Goal: Information Seeking & Learning: Learn about a topic

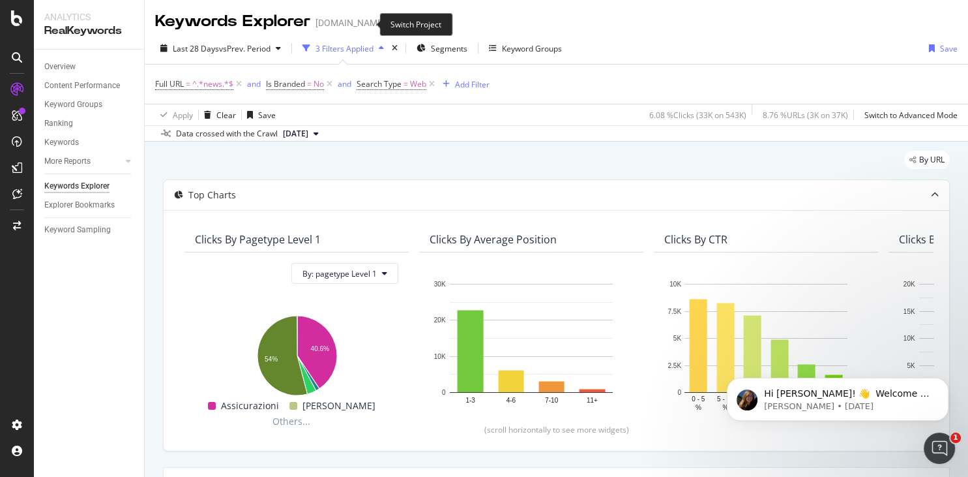
click at [391, 22] on icon "arrow-right-arrow-left" at bounding box center [395, 22] width 8 height 9
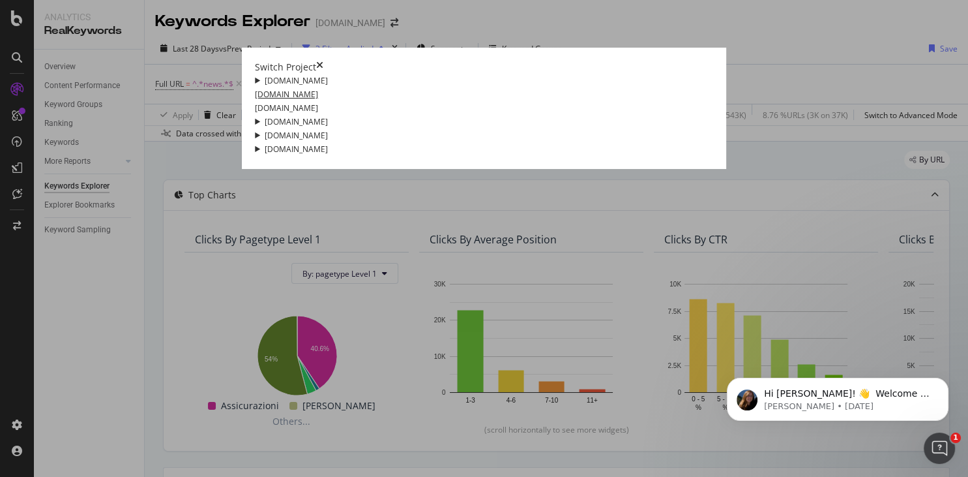
click at [255, 101] on link "[DOMAIN_NAME]" at bounding box center [286, 94] width 63 height 14
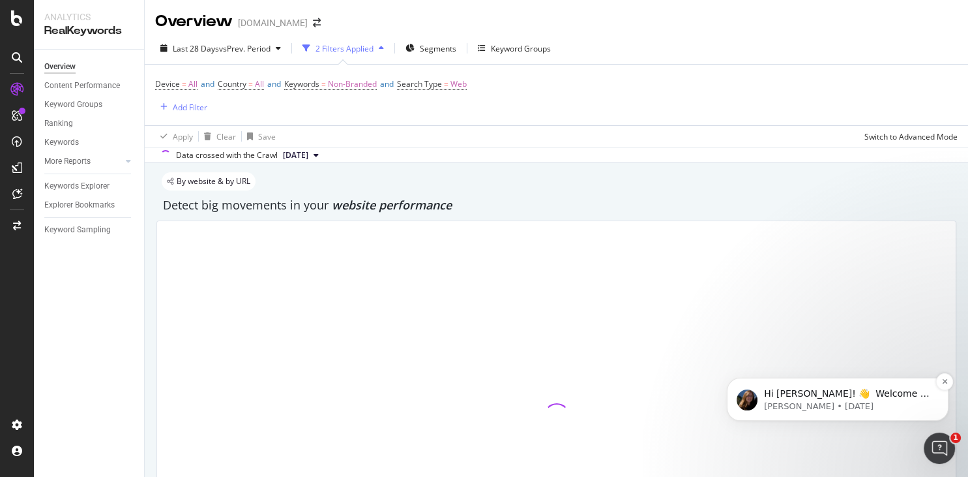
click at [786, 397] on span "Hi Gianluca! 👋 Welcome to Botify chat support! Have a question? Reply to this m…" at bounding box center [848, 425] width 168 height 75
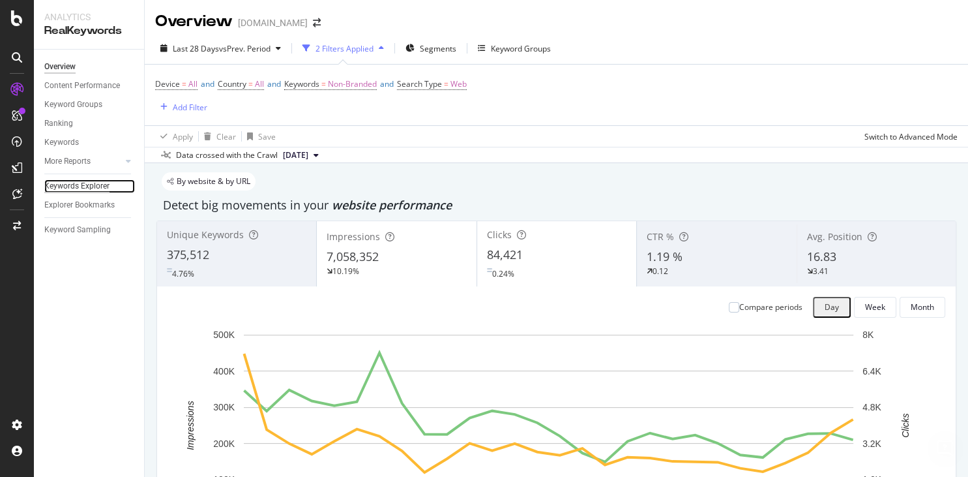
click at [69, 188] on div "Keywords Explorer" at bounding box center [76, 186] width 65 height 14
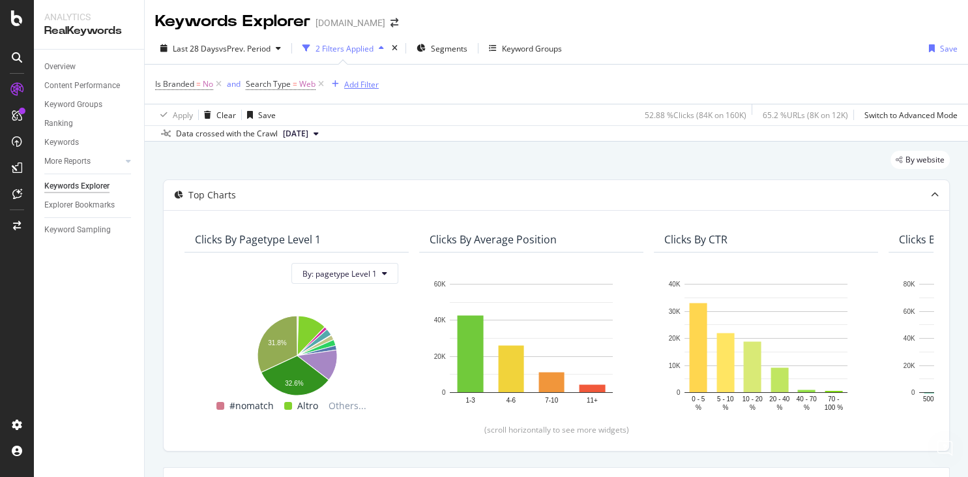
click at [363, 85] on div "Add Filter" at bounding box center [361, 84] width 35 height 11
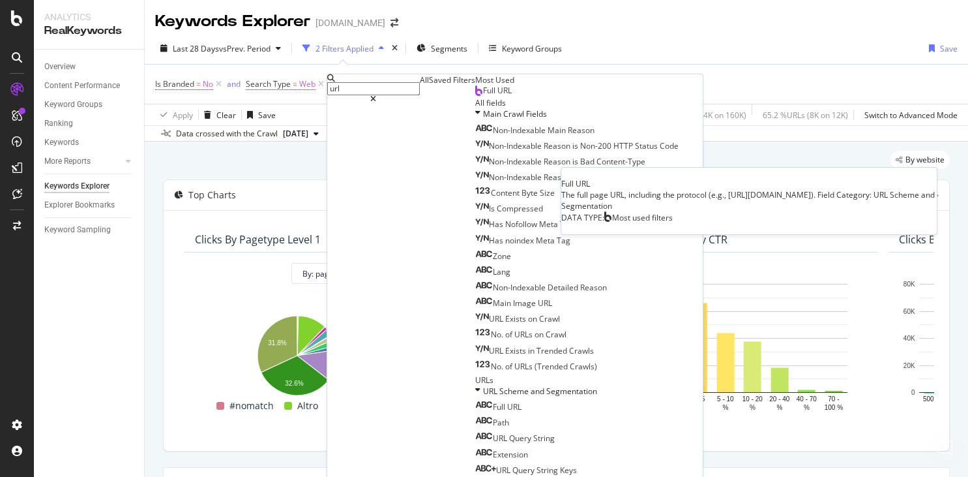
type input "url"
click at [483, 96] on span "Full URL" at bounding box center [497, 90] width 29 height 11
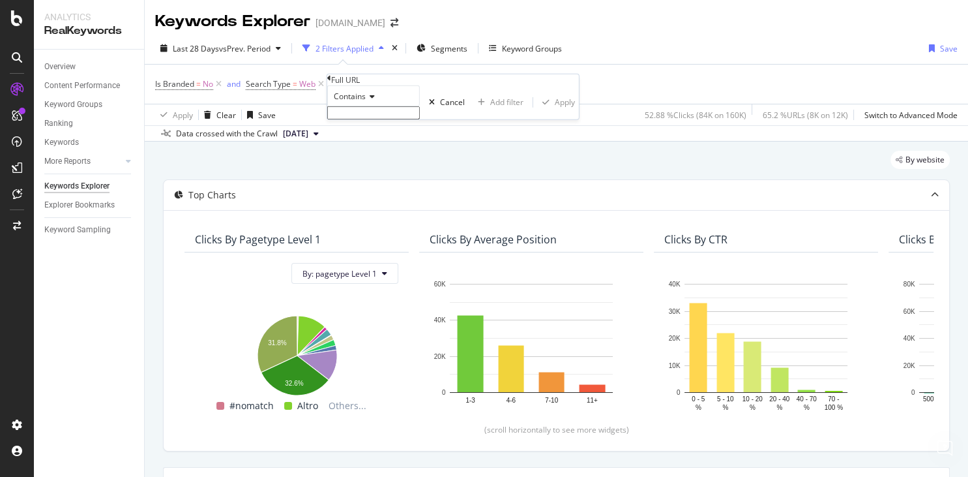
click at [369, 119] on input "text" at bounding box center [373, 112] width 93 height 13
type input "news"
click at [555, 112] on div "Apply" at bounding box center [565, 105] width 20 height 11
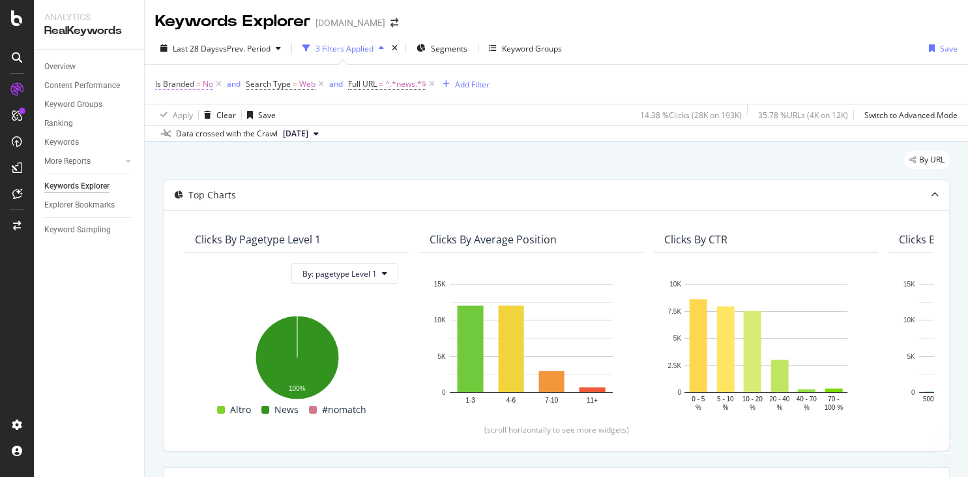
click at [179, 83] on span "Is Branded" at bounding box center [174, 83] width 39 height 11
click at [182, 98] on icon at bounding box center [177, 94] width 9 height 8
click at [215, 98] on div "Cancel" at bounding box center [227, 92] width 25 height 11
click at [218, 85] on icon at bounding box center [218, 84] width 11 height 13
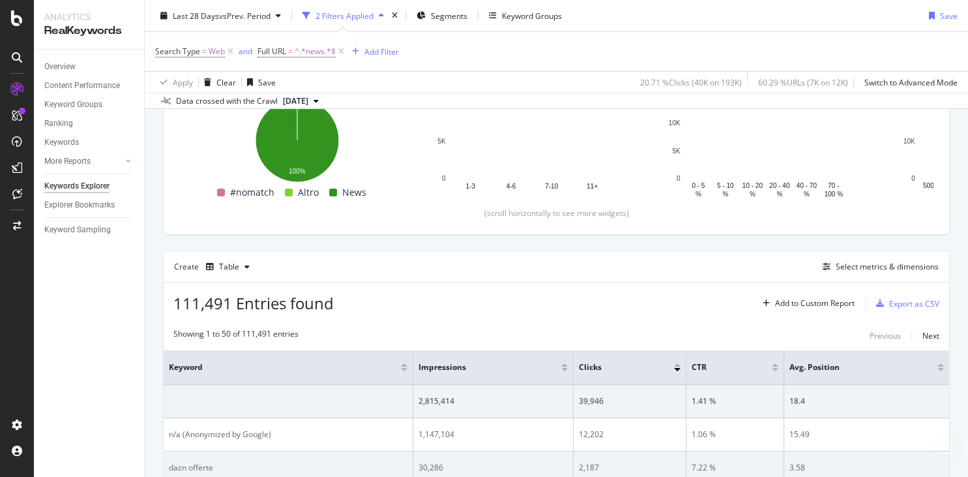
scroll to position [313, 0]
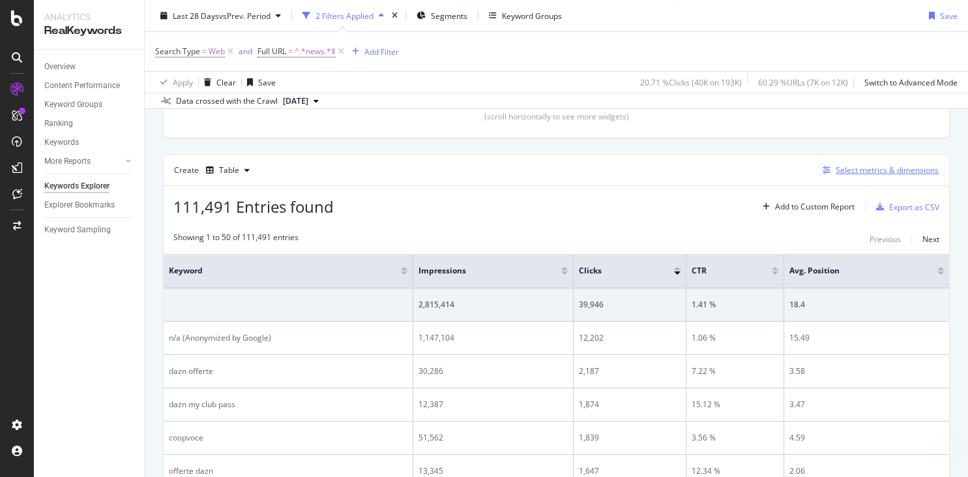
click at [865, 168] on div "Select metrics & dimensions" at bounding box center [887, 169] width 103 height 11
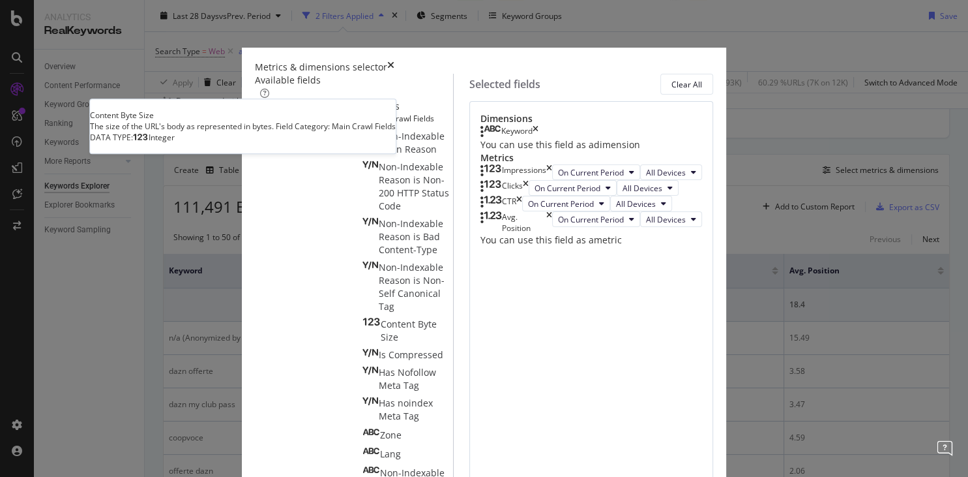
scroll to position [126, 0]
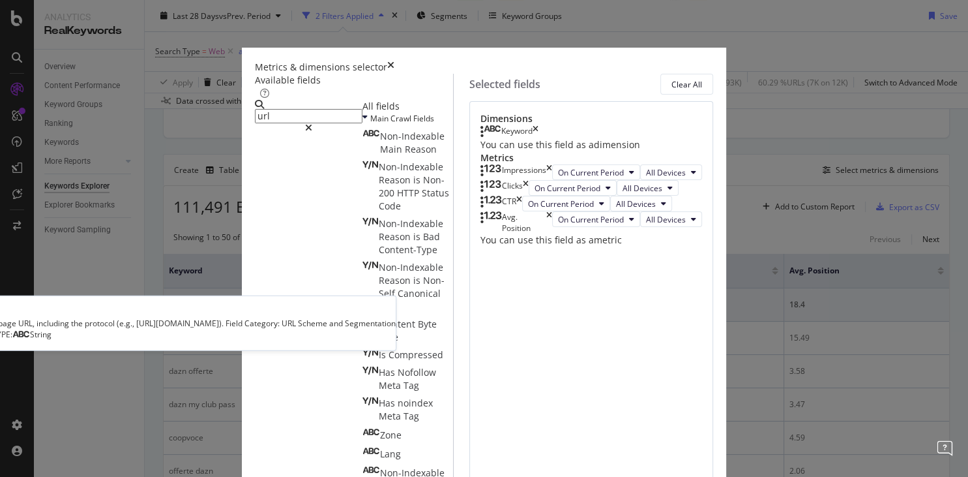
type input "url"
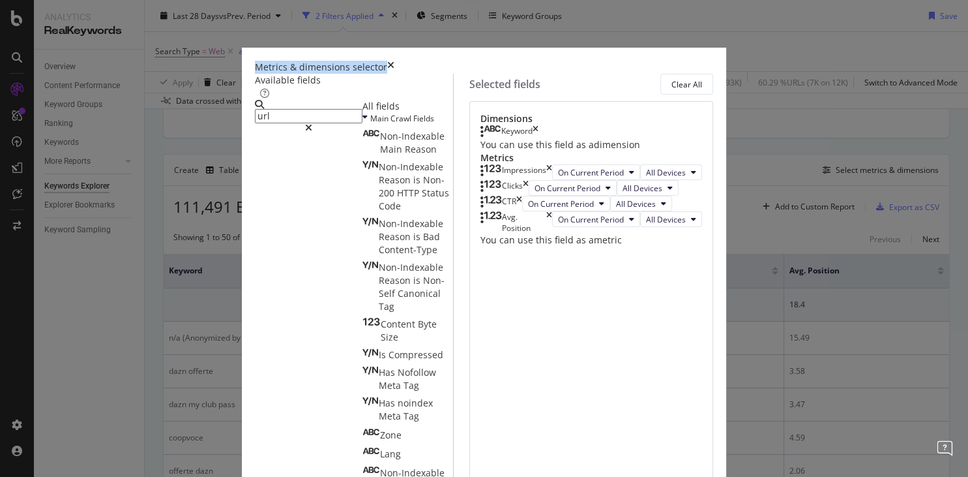
drag, startPoint x: 256, startPoint y: 323, endPoint x: 616, endPoint y: 160, distance: 395.4
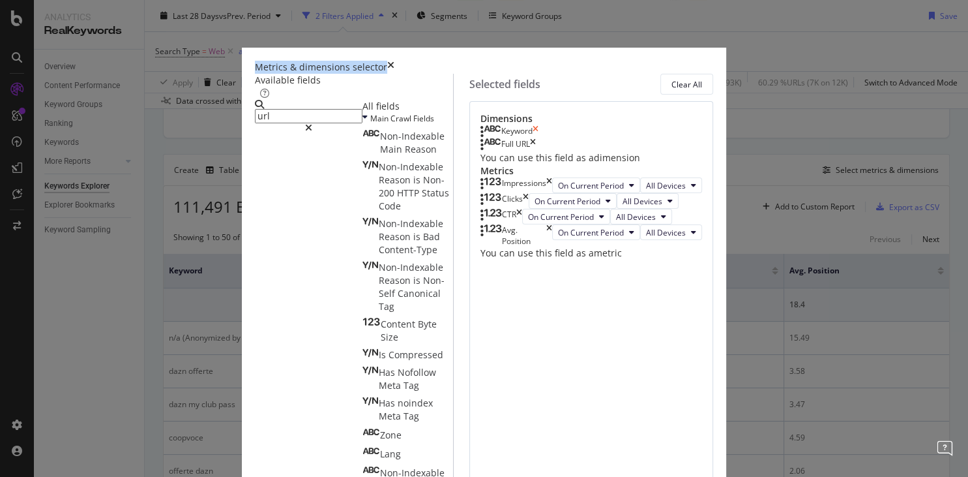
click at [539, 138] on icon "times" at bounding box center [536, 131] width 6 height 13
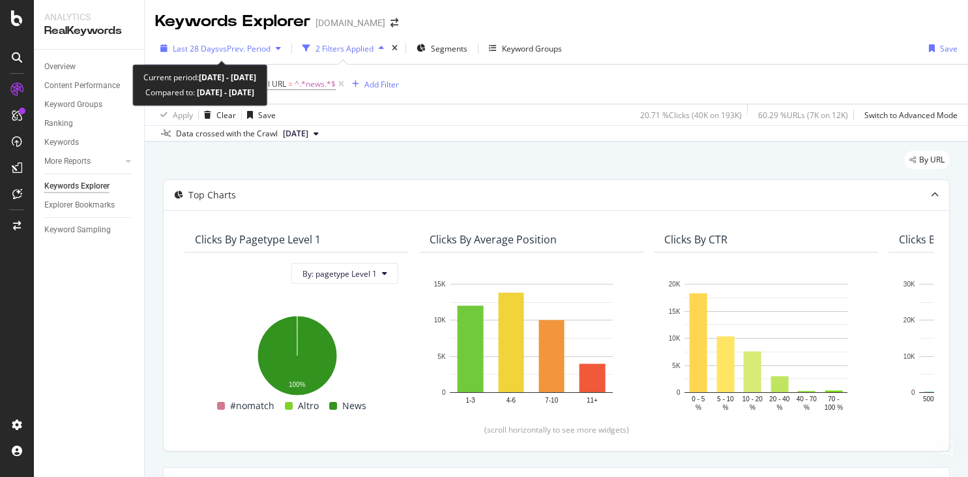
click at [205, 50] on span "Last 28 Days" at bounding box center [196, 48] width 46 height 11
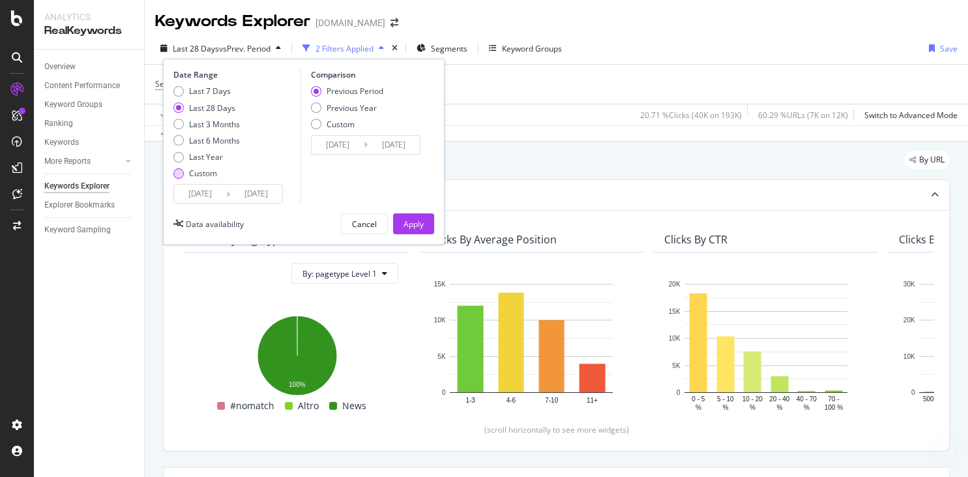
click at [177, 171] on div "Custom" at bounding box center [178, 173] width 10 height 10
click at [192, 191] on input "2025/08/29" at bounding box center [200, 194] width 52 height 18
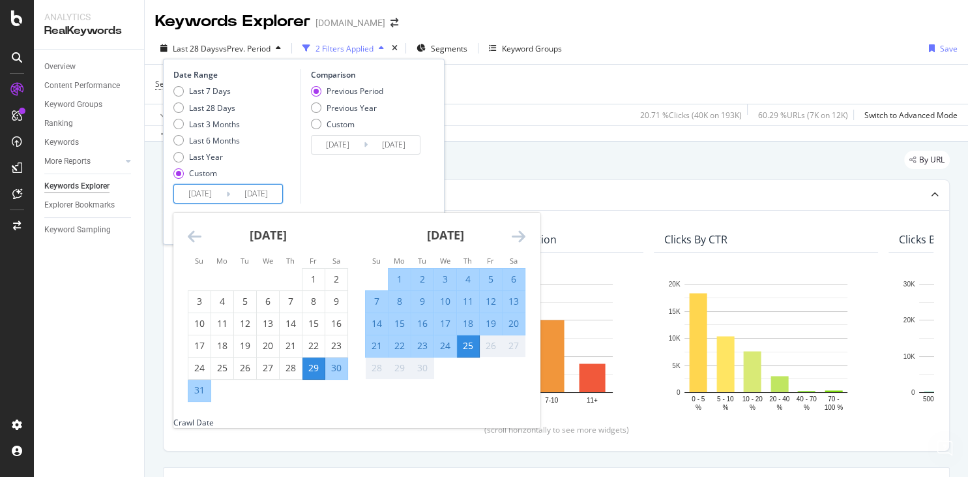
click at [194, 240] on icon "Move backward to switch to the previous month." at bounding box center [195, 236] width 14 height 16
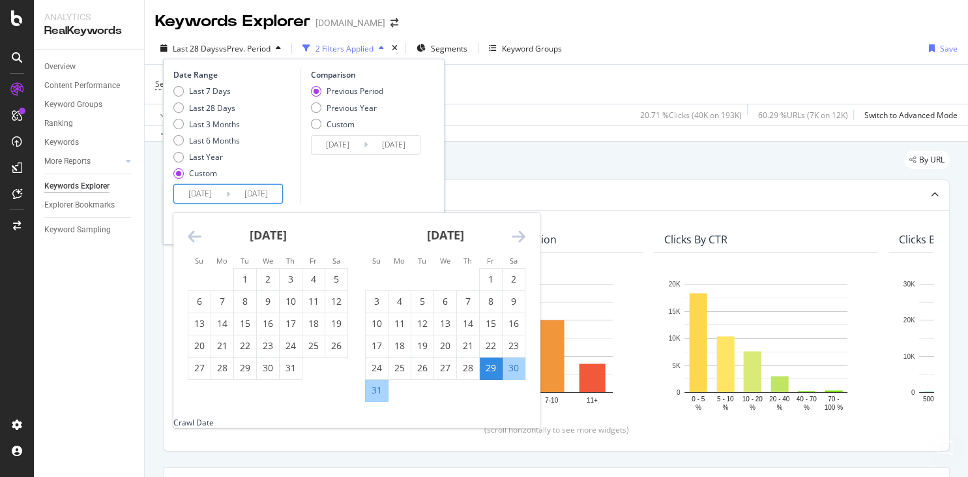
click at [194, 240] on icon "Move backward to switch to the previous month." at bounding box center [195, 236] width 14 height 16
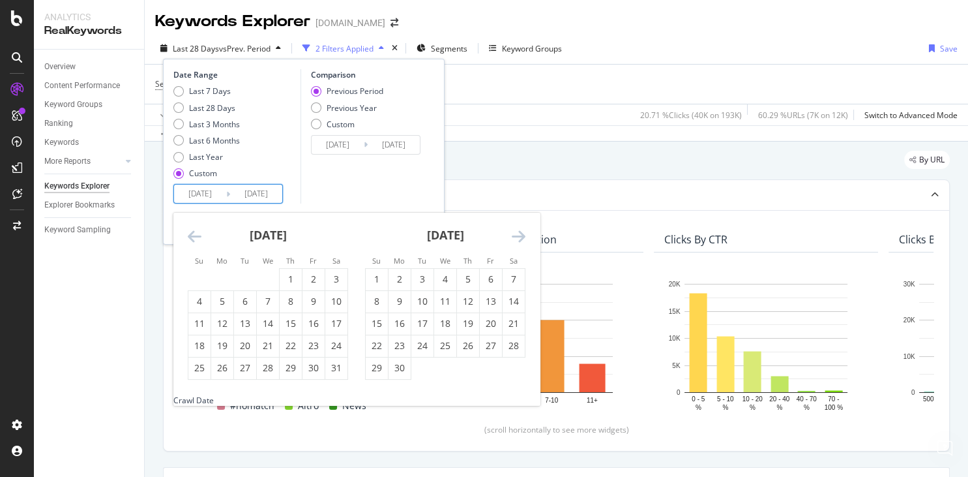
click at [194, 240] on icon "Move backward to switch to the previous month." at bounding box center [195, 236] width 14 height 16
click at [265, 278] on div "1" at bounding box center [268, 279] width 22 height 13
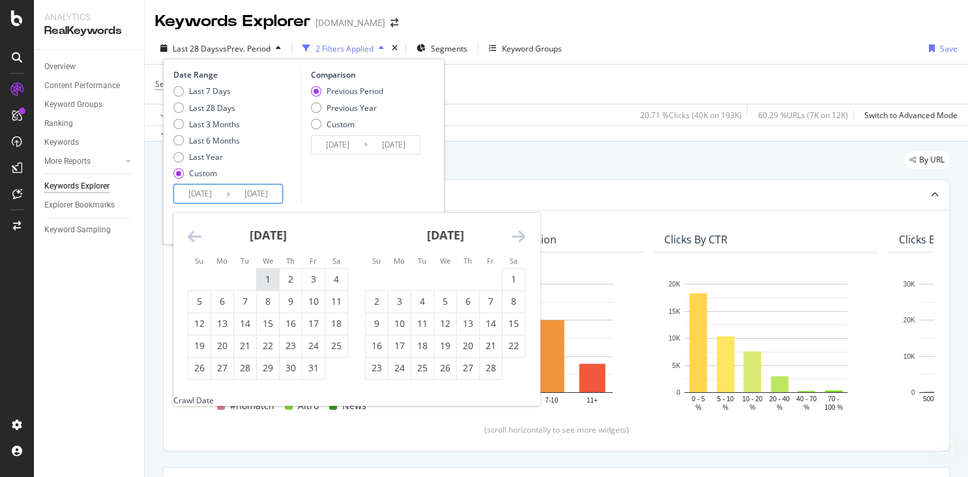
type input "2024/04/07"
type input "2024/12/31"
type input "2025/01/01"
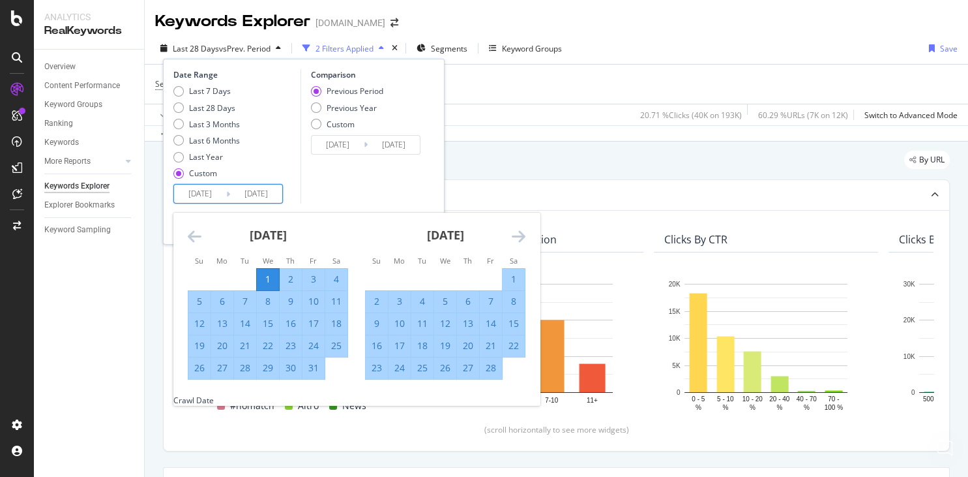
click at [518, 233] on icon "Move forward to switch to the next month." at bounding box center [519, 236] width 14 height 16
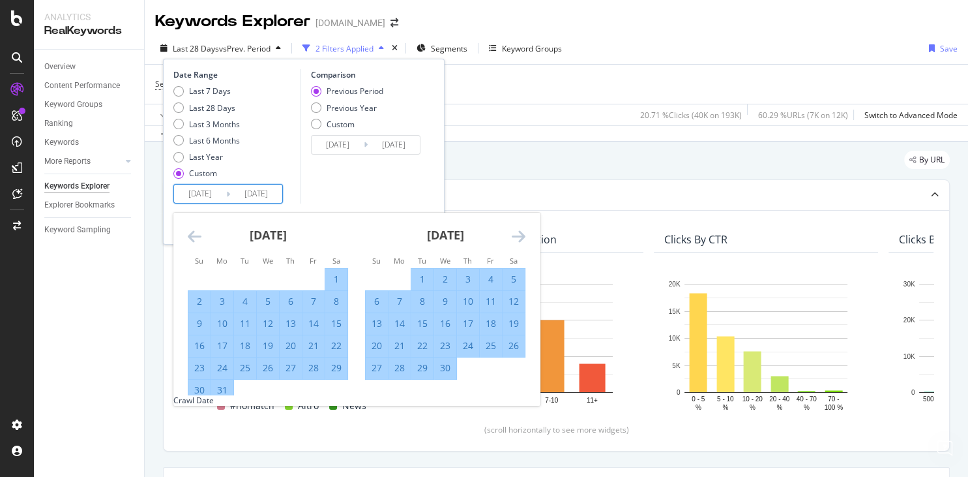
click at [518, 233] on icon "Move forward to switch to the next month." at bounding box center [519, 236] width 14 height 16
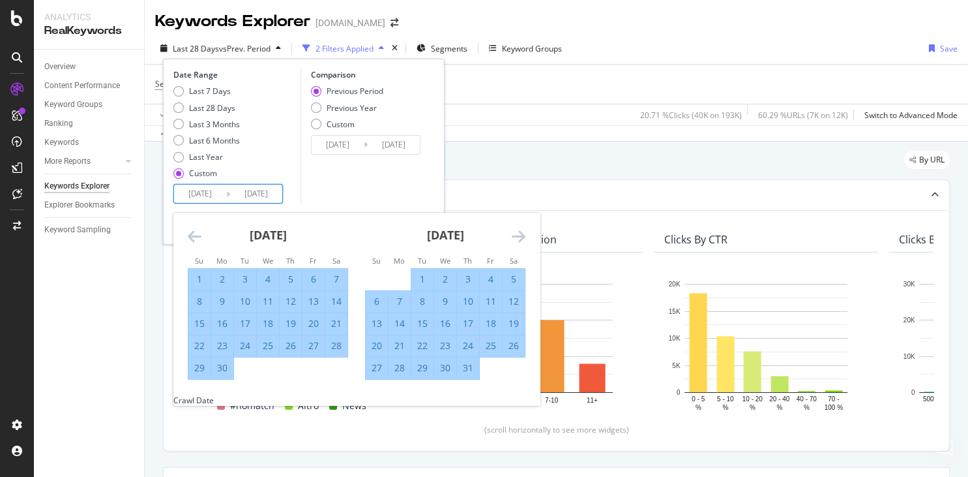
click at [518, 233] on icon "Move forward to switch to the next month." at bounding box center [519, 236] width 14 height 16
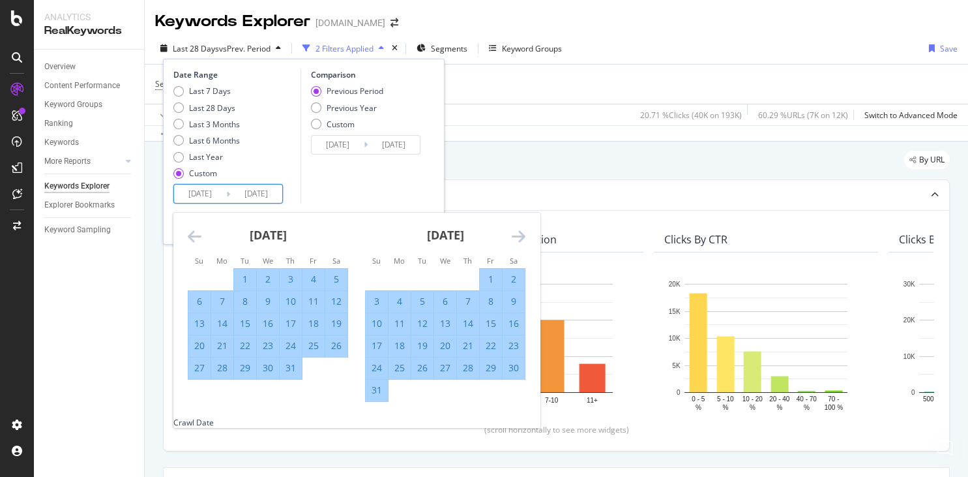
click at [518, 233] on icon "Move forward to switch to the next month." at bounding box center [519, 236] width 14 height 16
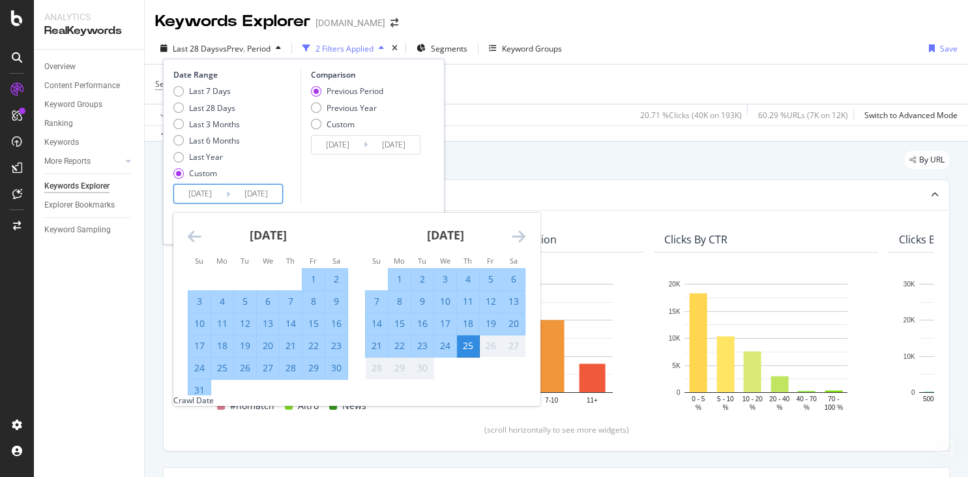
click at [518, 233] on icon "Move forward to switch to the next month." at bounding box center [519, 236] width 14 height 16
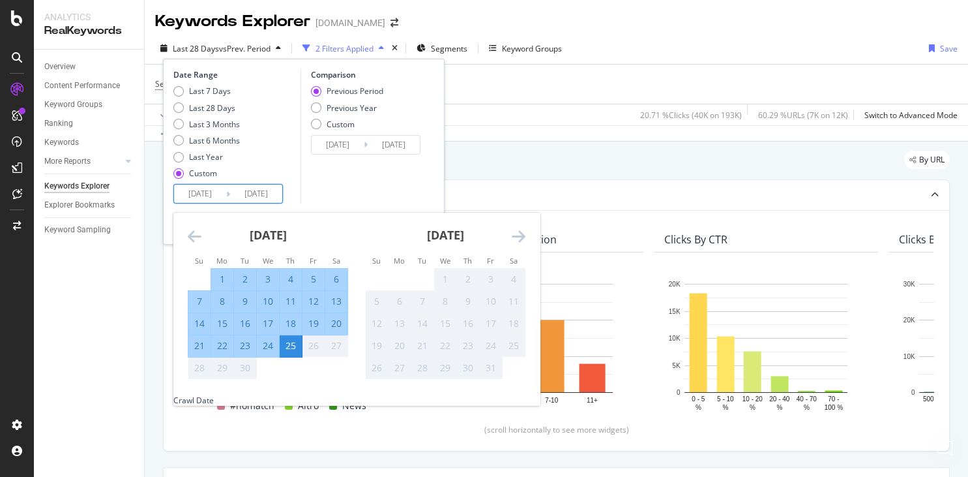
click at [518, 233] on icon "Move forward to switch to the next month." at bounding box center [519, 236] width 14 height 16
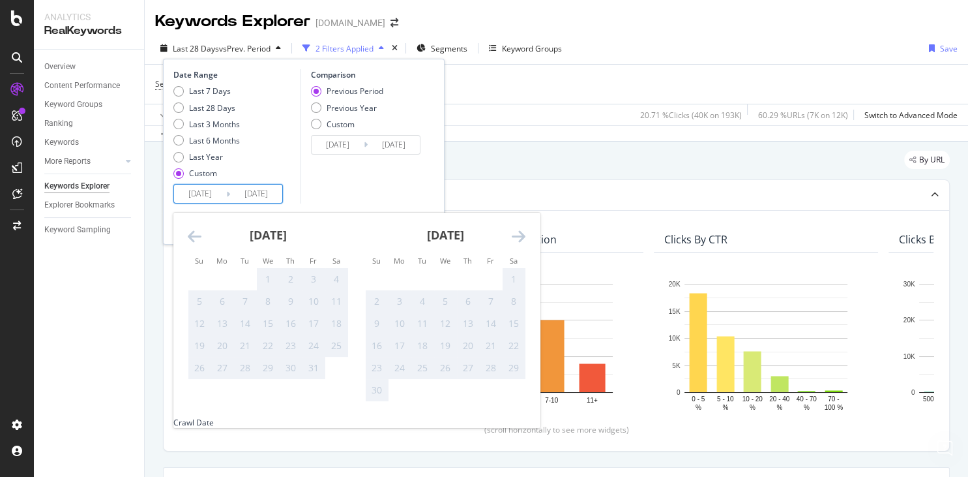
click at [194, 233] on icon "Move backward to switch to the previous month." at bounding box center [195, 236] width 14 height 16
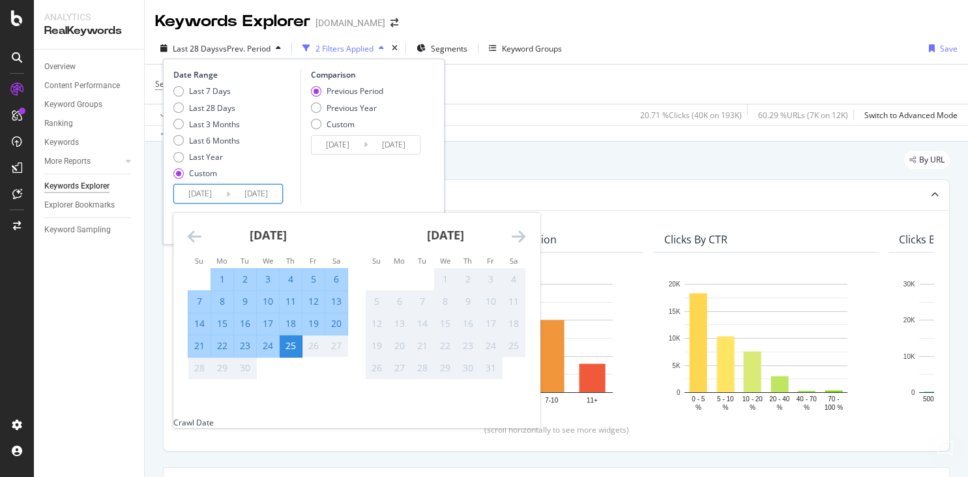
click at [292, 344] on div "25" at bounding box center [291, 345] width 22 height 13
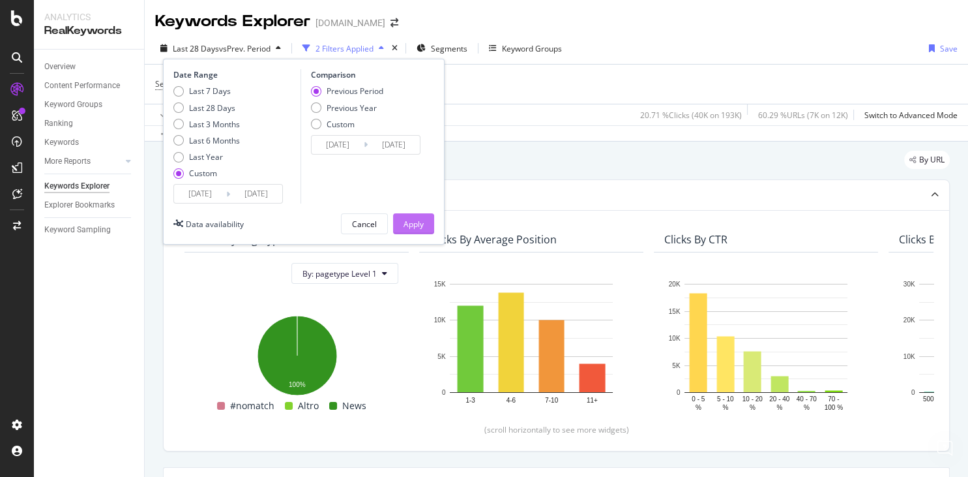
click at [417, 226] on div "Apply" at bounding box center [414, 223] width 20 height 11
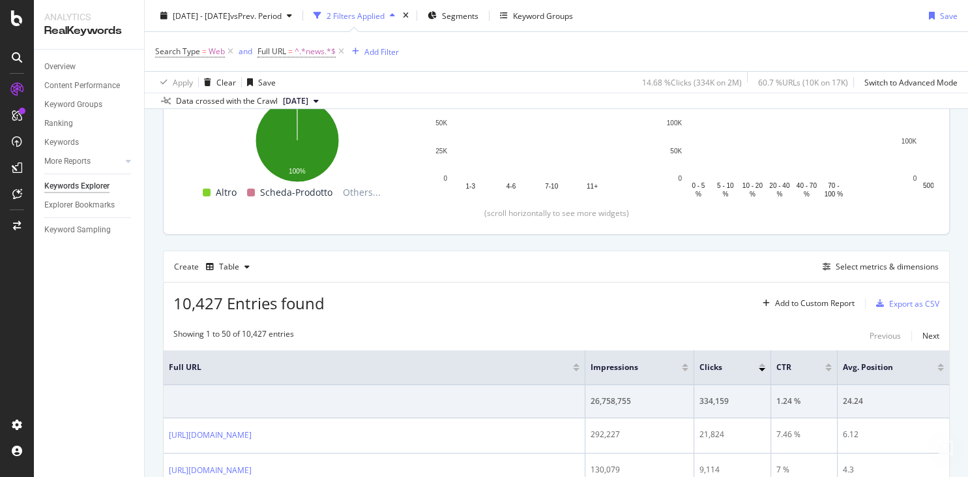
scroll to position [214, 0]
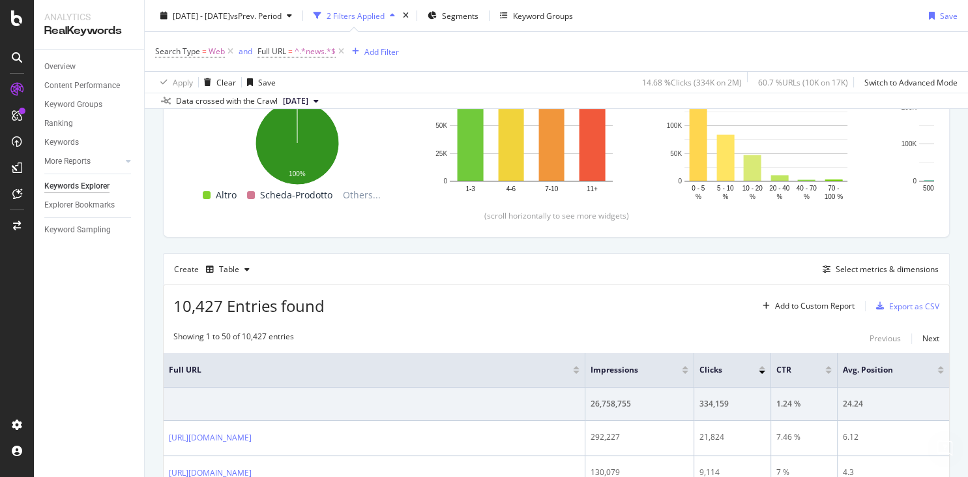
click at [432, 300] on div "10,427 Entries found Add to Custom Report Export as CSV" at bounding box center [557, 301] width 786 height 32
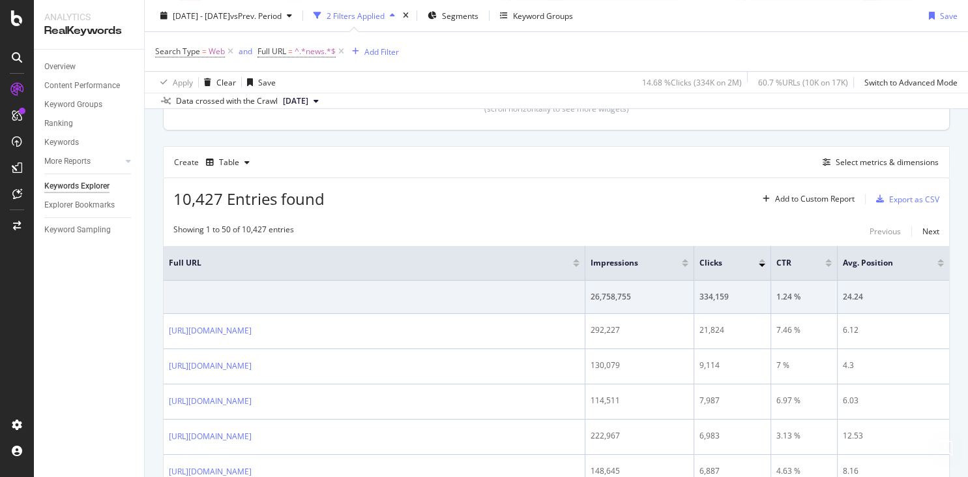
scroll to position [327, 0]
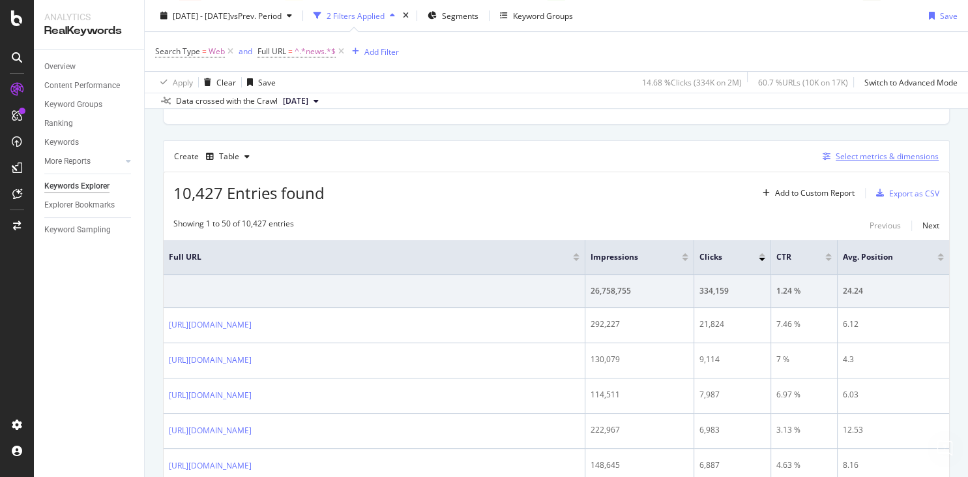
click at [858, 152] on div "Select metrics & dimensions" at bounding box center [887, 156] width 103 height 11
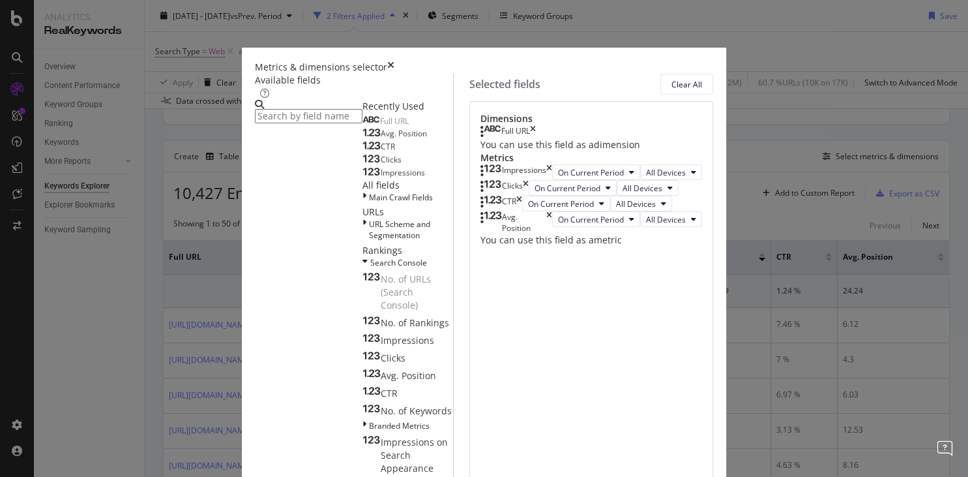
scroll to position [47, 0]
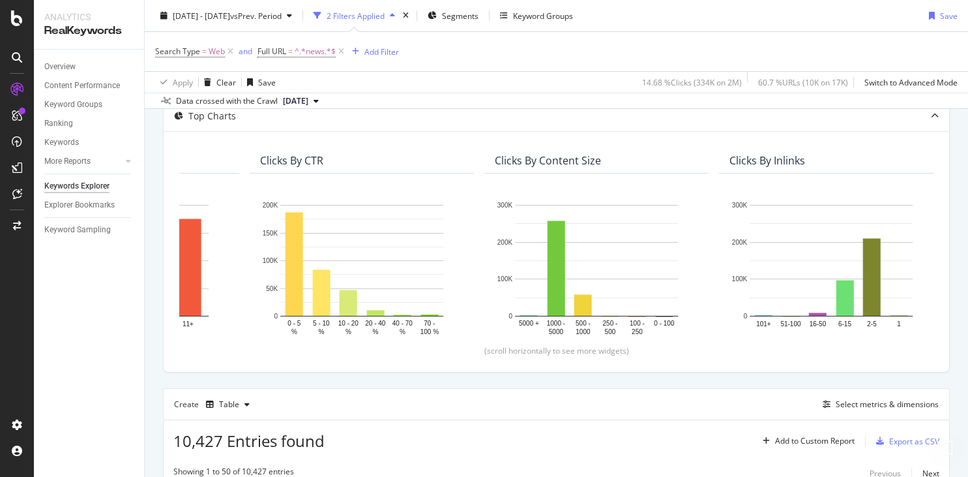
scroll to position [0, 0]
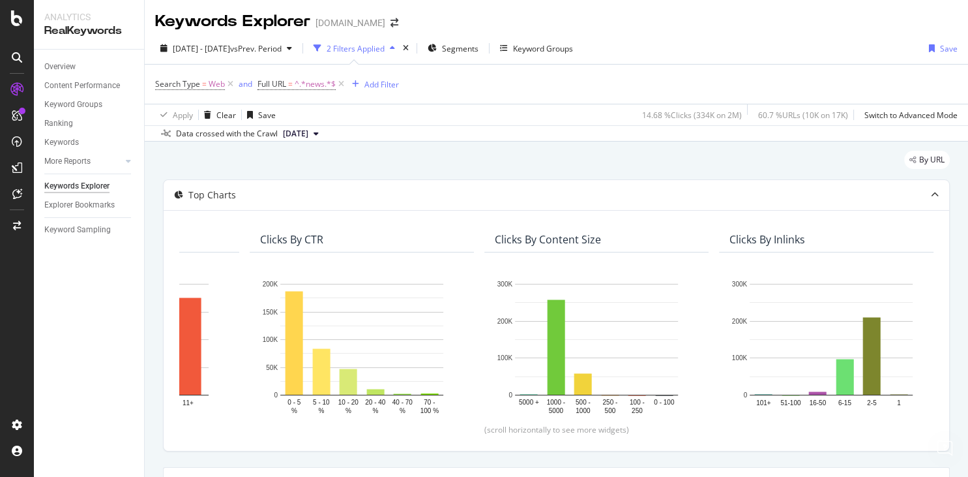
click at [839, 67] on div "Search Type = Web and Full URL = ^.*news.*$ Add Filter" at bounding box center [556, 84] width 803 height 39
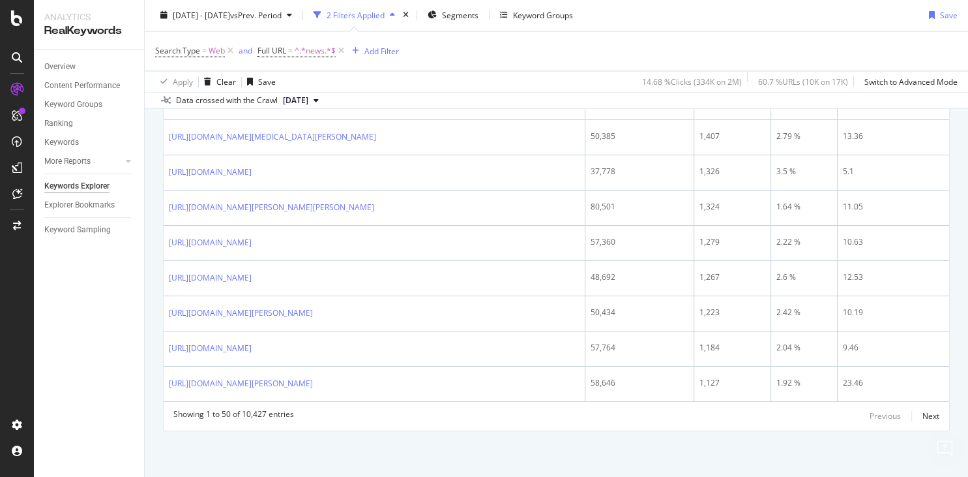
scroll to position [2468, 0]
click at [929, 414] on div "Next" at bounding box center [931, 415] width 17 height 11
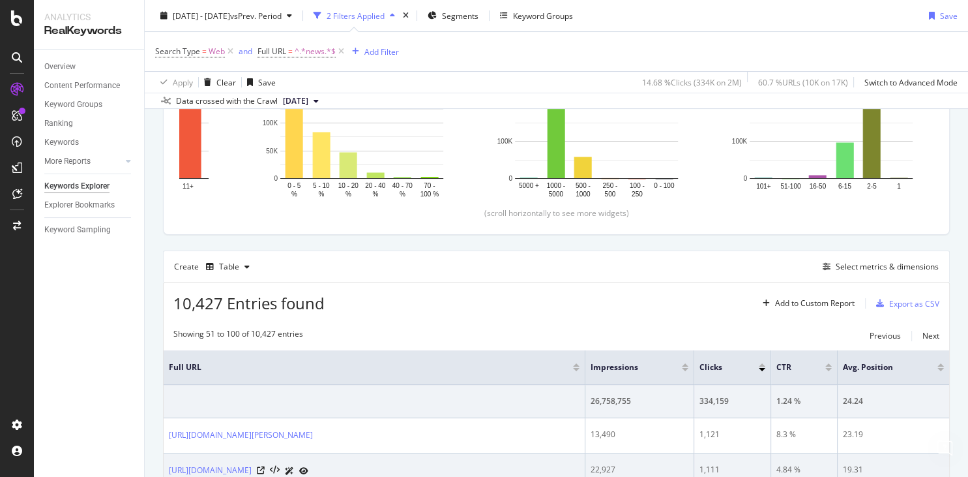
scroll to position [213, 0]
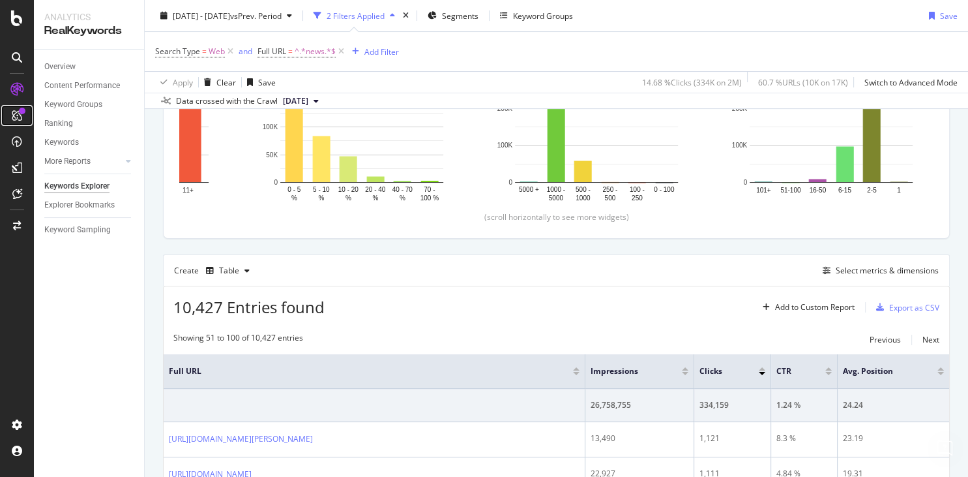
click at [18, 109] on div at bounding box center [17, 115] width 21 height 21
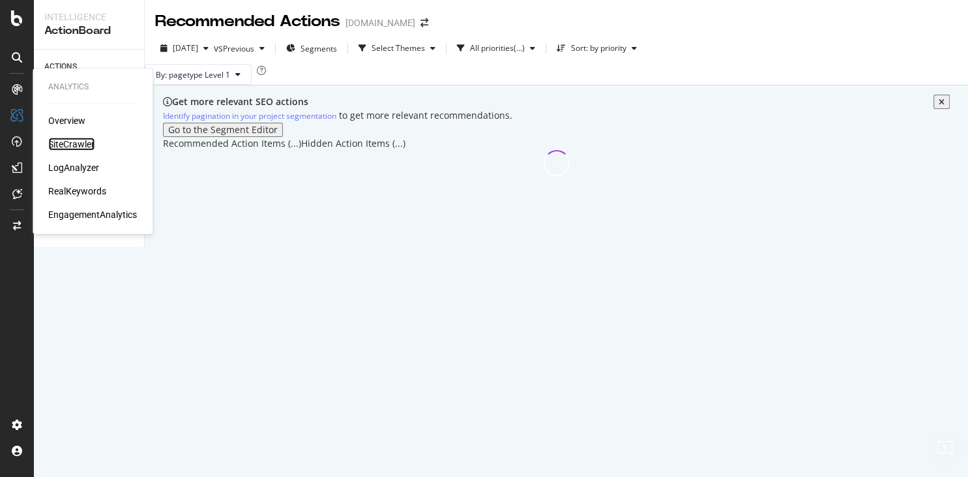
click at [76, 149] on div "SiteCrawler" at bounding box center [71, 144] width 46 height 13
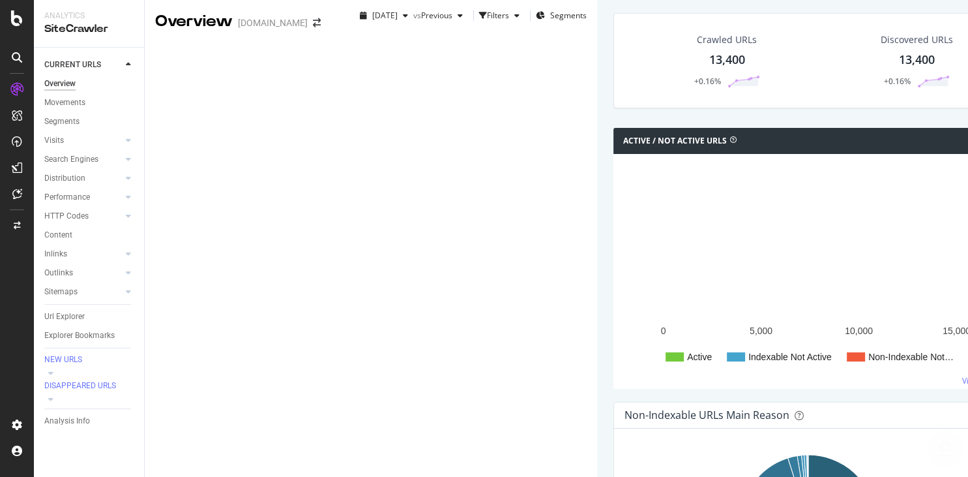
scroll to position [1303, 0]
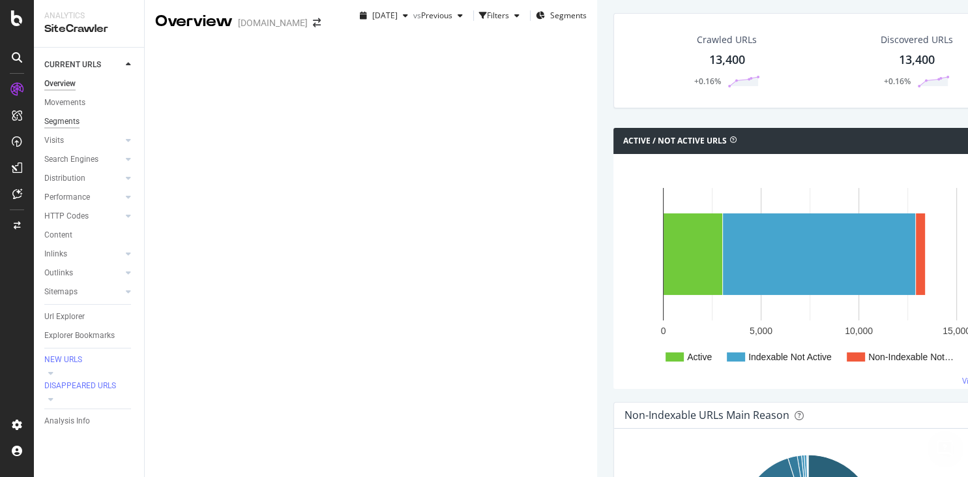
click at [61, 124] on div "Segments" at bounding box center [61, 122] width 35 height 14
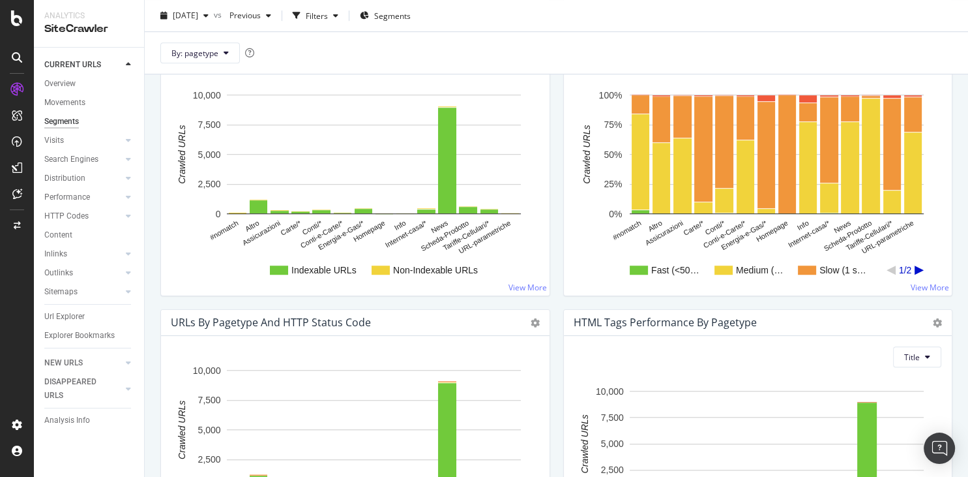
scroll to position [810, 0]
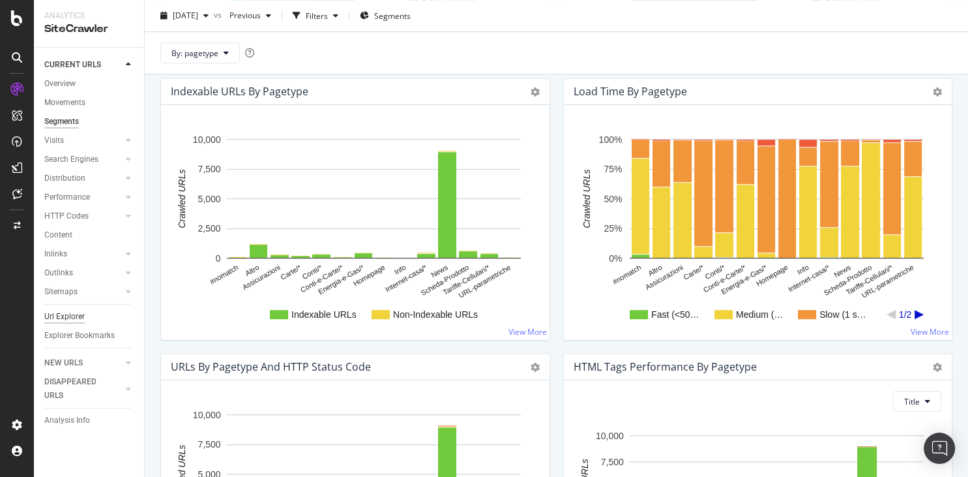
click at [75, 314] on div "Url Explorer" at bounding box center [64, 317] width 40 height 14
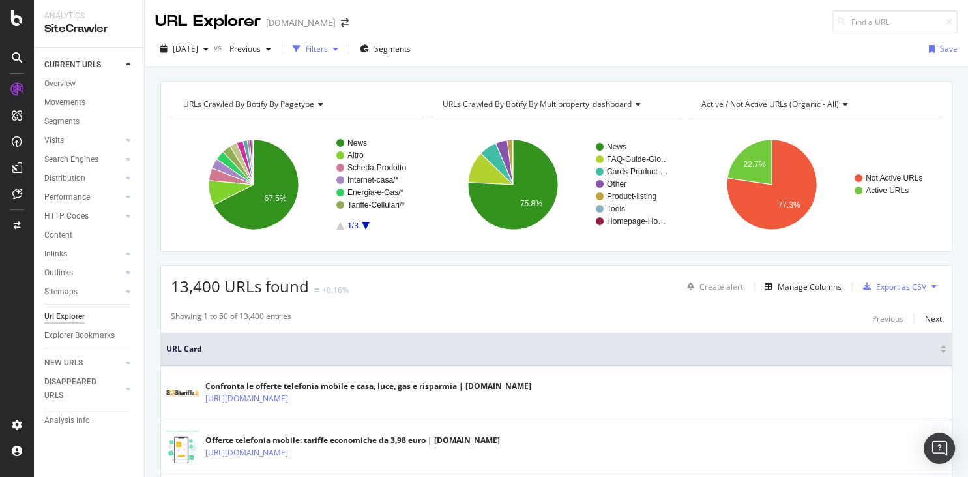
click at [328, 46] on div "Filters" at bounding box center [317, 48] width 22 height 11
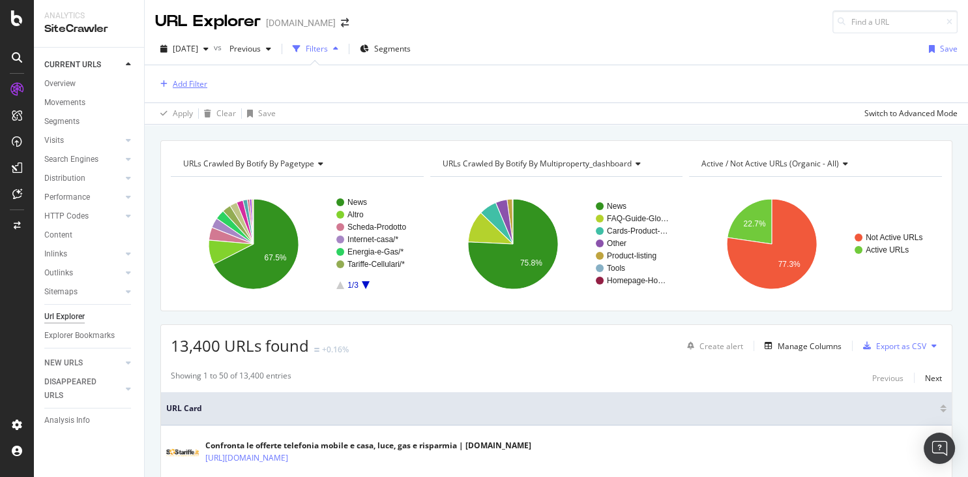
click at [195, 80] on div "Add Filter" at bounding box center [190, 83] width 35 height 11
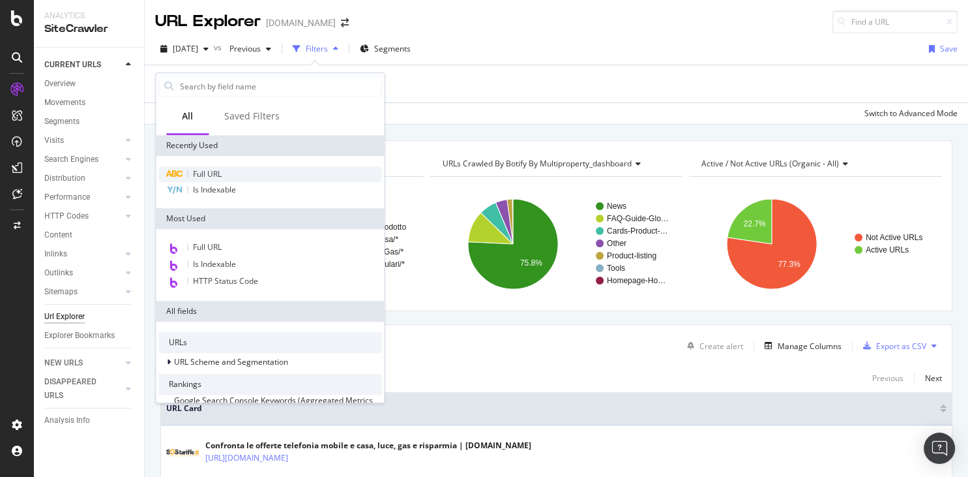
click at [209, 175] on span "Full URL" at bounding box center [207, 173] width 29 height 11
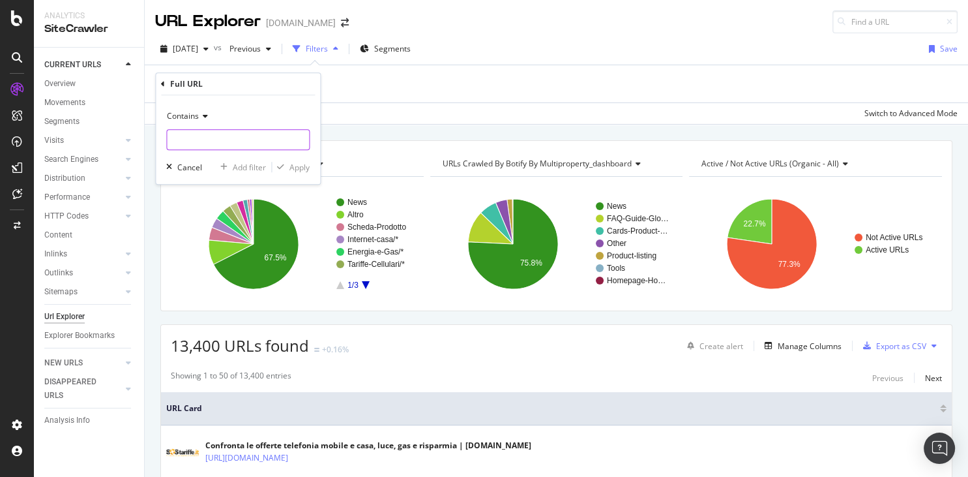
click at [206, 131] on input "text" at bounding box center [238, 139] width 142 height 21
type input "news"
click at [292, 166] on div "Apply" at bounding box center [300, 167] width 20 height 11
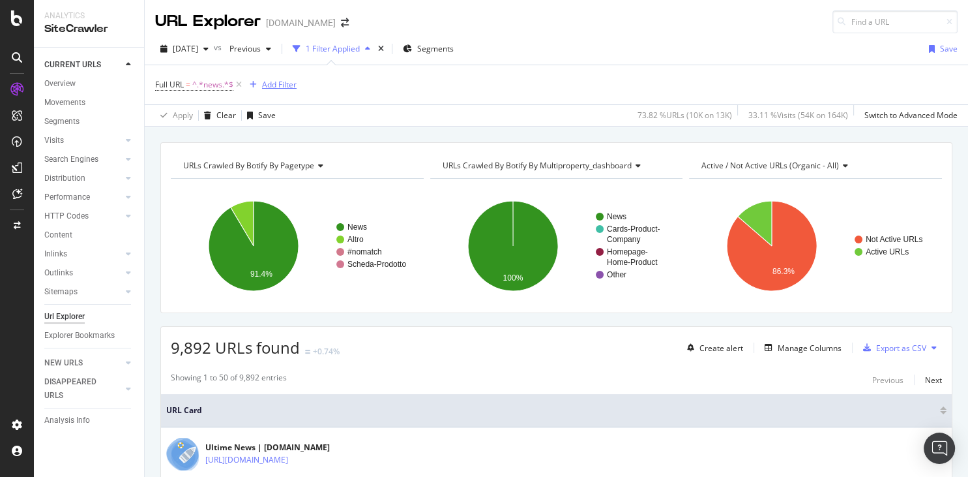
click at [280, 82] on div "Add Filter" at bounding box center [279, 84] width 35 height 11
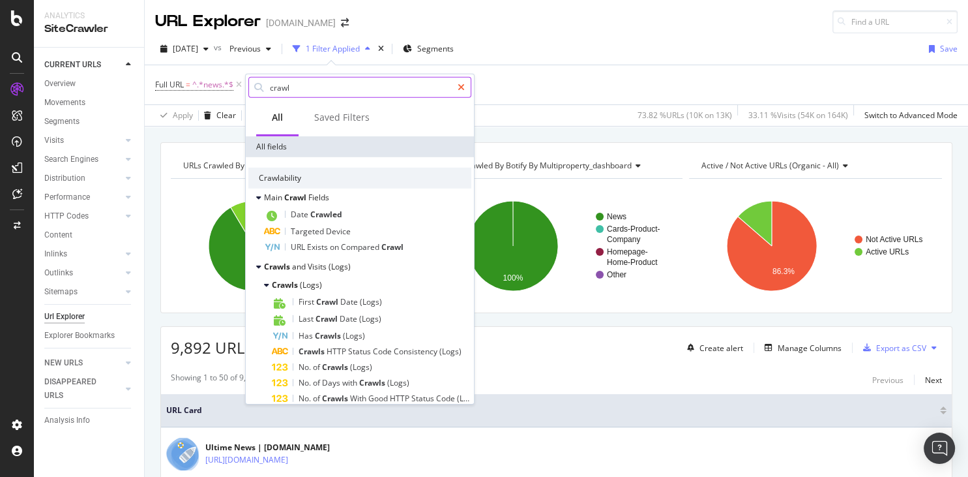
type input "crawl"
click at [462, 85] on icon at bounding box center [461, 87] width 7 height 9
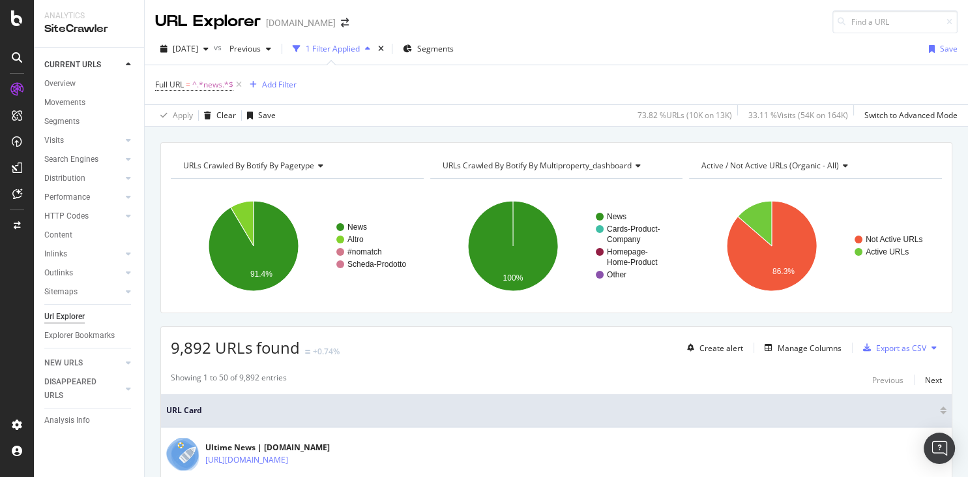
click at [559, 65] on div "Full URL = ^.*news.*$ Add Filter" at bounding box center [556, 84] width 803 height 39
